Goal: Information Seeking & Learning: Learn about a topic

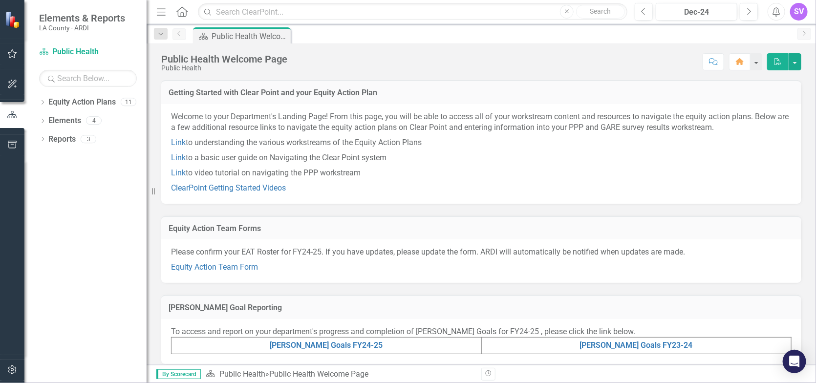
scroll to position [49, 0]
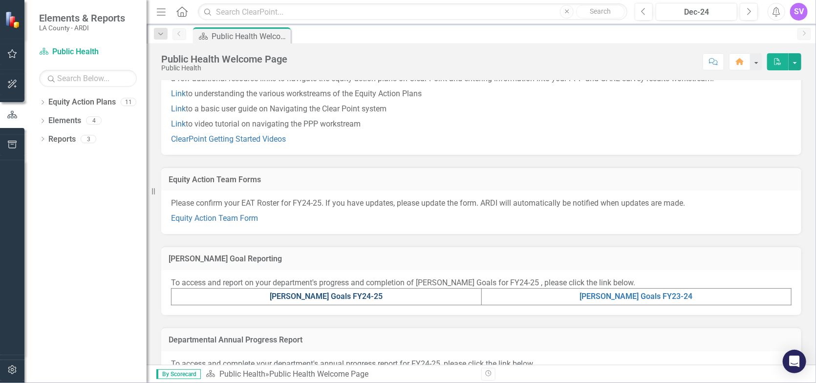
click at [349, 298] on link "[PERSON_NAME] Goals FY24-25" at bounding box center [326, 296] width 113 height 9
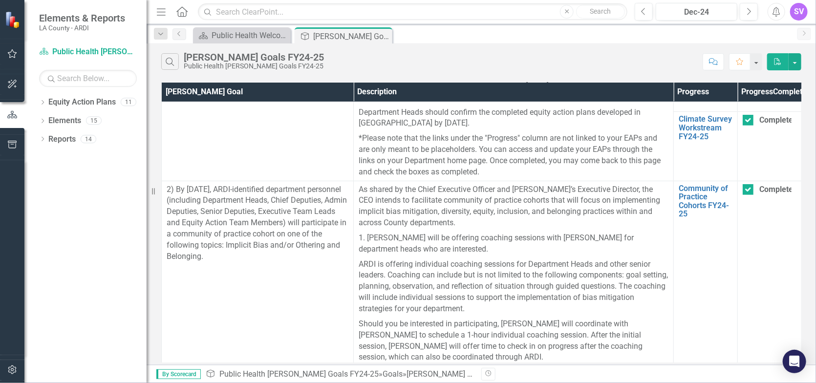
scroll to position [196, 0]
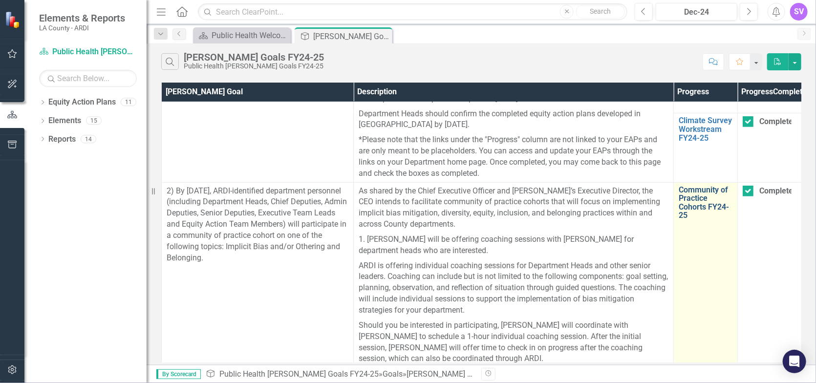
click at [687, 219] on link "Community of Practice Cohorts FY24-25" at bounding box center [706, 203] width 54 height 34
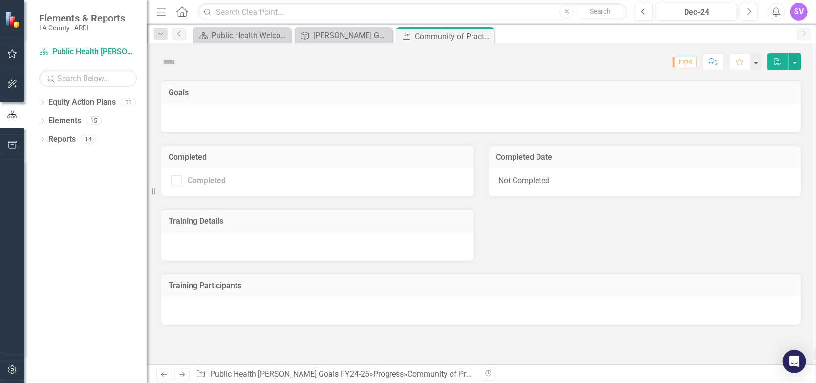
checkbox input "true"
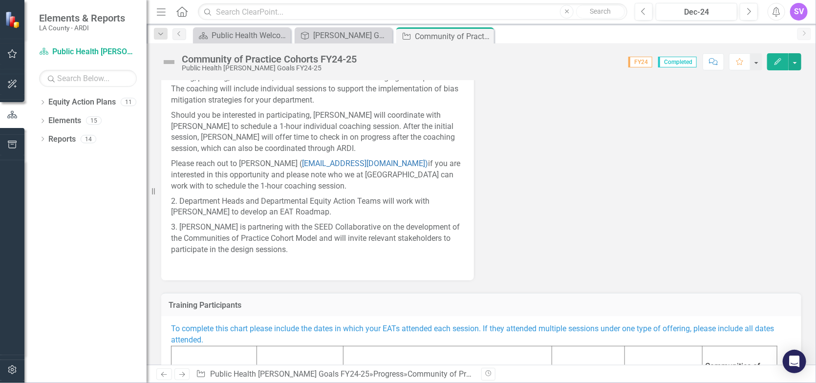
scroll to position [182, 0]
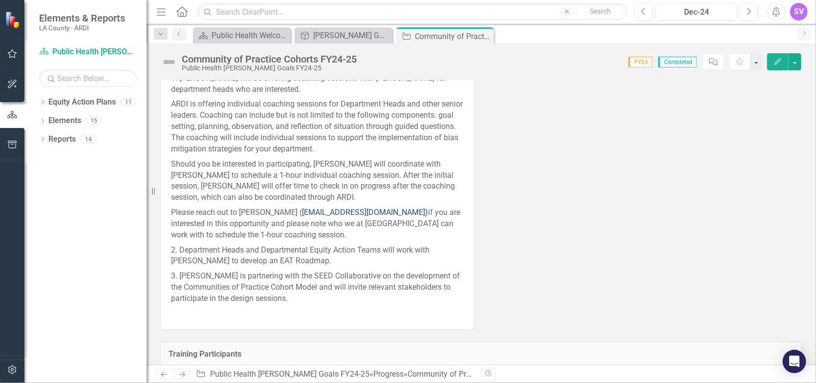
drag, startPoint x: 241, startPoint y: 212, endPoint x: 386, endPoint y: 211, distance: 144.7
click at [386, 211] on p "Please reach out to [PERSON_NAME] ( [PERSON_NAME][EMAIL_ADDRESS][DOMAIN_NAME]) …" at bounding box center [317, 224] width 293 height 38
click at [234, 275] on p "3. [PERSON_NAME] is partnering with the SEED Collaborative on the development o…" at bounding box center [317, 288] width 293 height 38
drag, startPoint x: 205, startPoint y: 276, endPoint x: 250, endPoint y: 283, distance: 45.5
click at [250, 283] on p "3. [PERSON_NAME] is partnering with the SEED Collaborative on the development o…" at bounding box center [317, 288] width 293 height 38
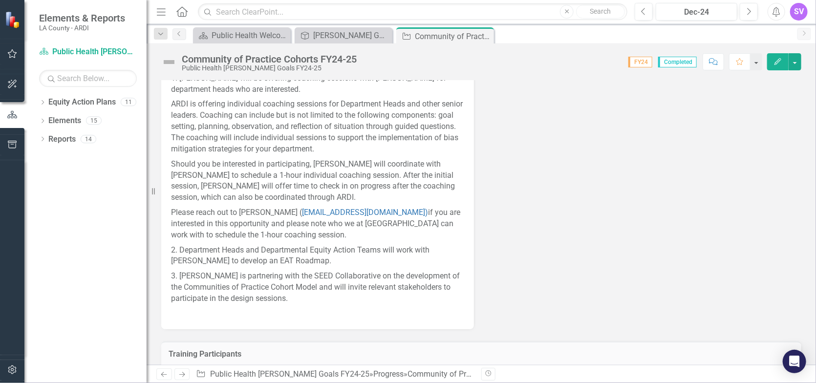
click at [275, 276] on p "3. [PERSON_NAME] is partnering with the SEED Collaborative on the development o…" at bounding box center [317, 288] width 293 height 38
